Goal: Information Seeking & Learning: Learn about a topic

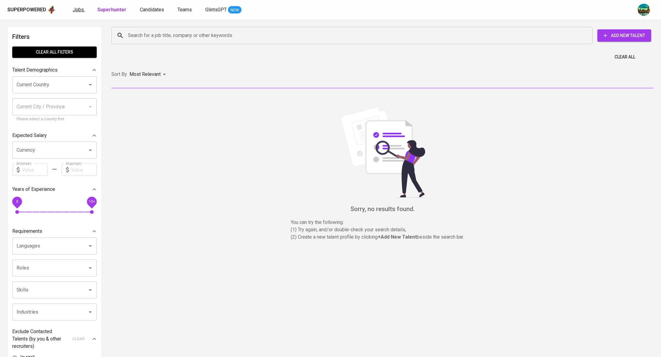
click at [73, 8] on span "Jobs" at bounding box center [78, 10] width 11 height 6
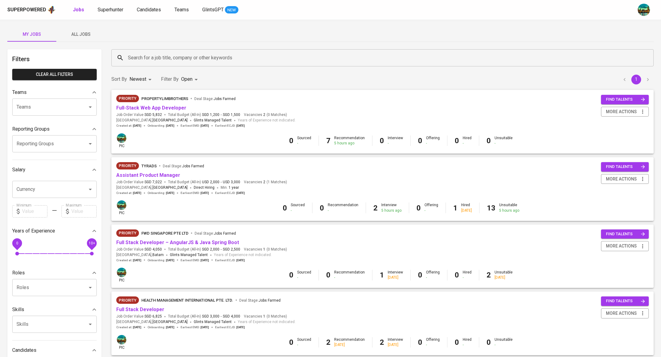
scroll to position [377, 0]
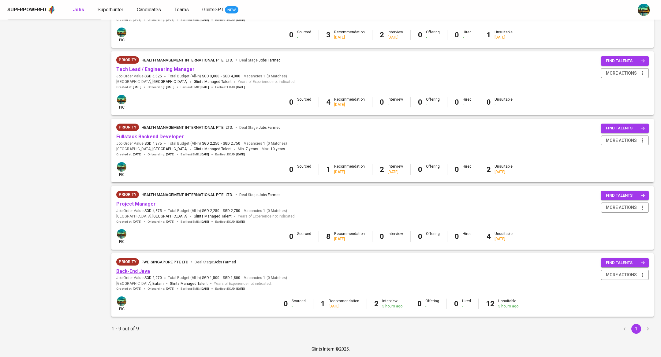
click at [147, 271] on link "Back-End Java" at bounding box center [133, 272] width 34 height 6
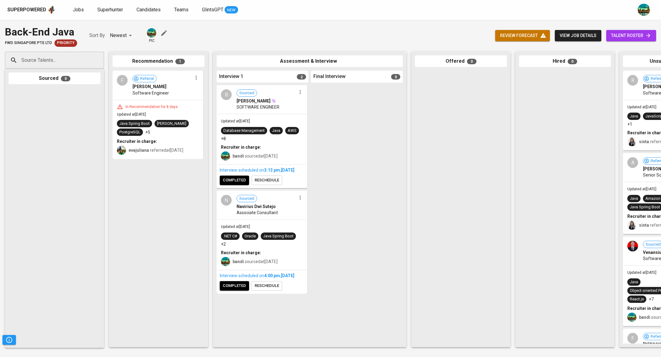
click at [582, 39] on span "view job details" at bounding box center [578, 36] width 37 height 8
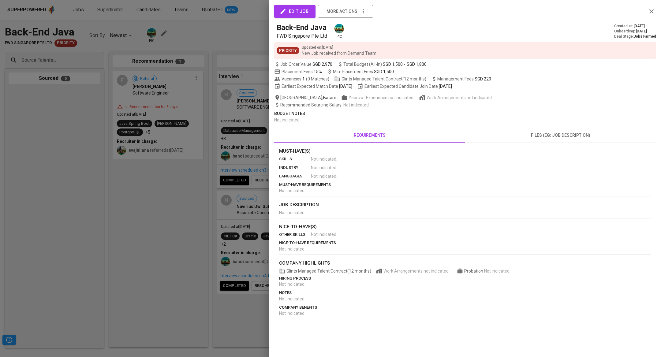
click at [546, 138] on span "files (eg: job description)" at bounding box center [561, 136] width 184 height 8
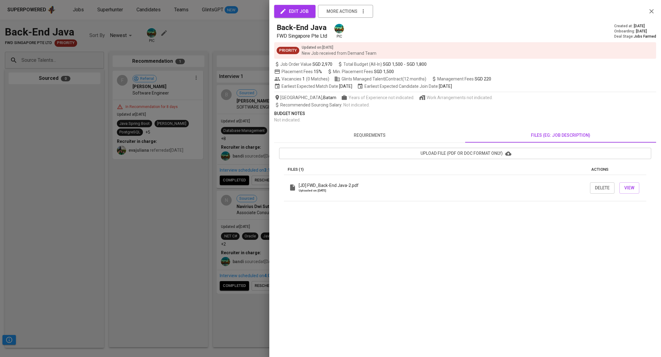
click at [348, 187] on p "[JD] FWD_Back-End Java-2.pdf" at bounding box center [329, 185] width 60 height 6
click at [628, 183] on button "View" at bounding box center [630, 187] width 20 height 11
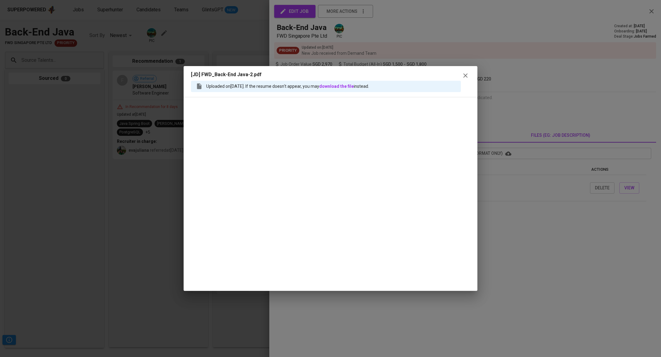
click at [466, 75] on icon "button" at bounding box center [465, 75] width 7 height 7
